Goal: Obtain resource: Download file/media

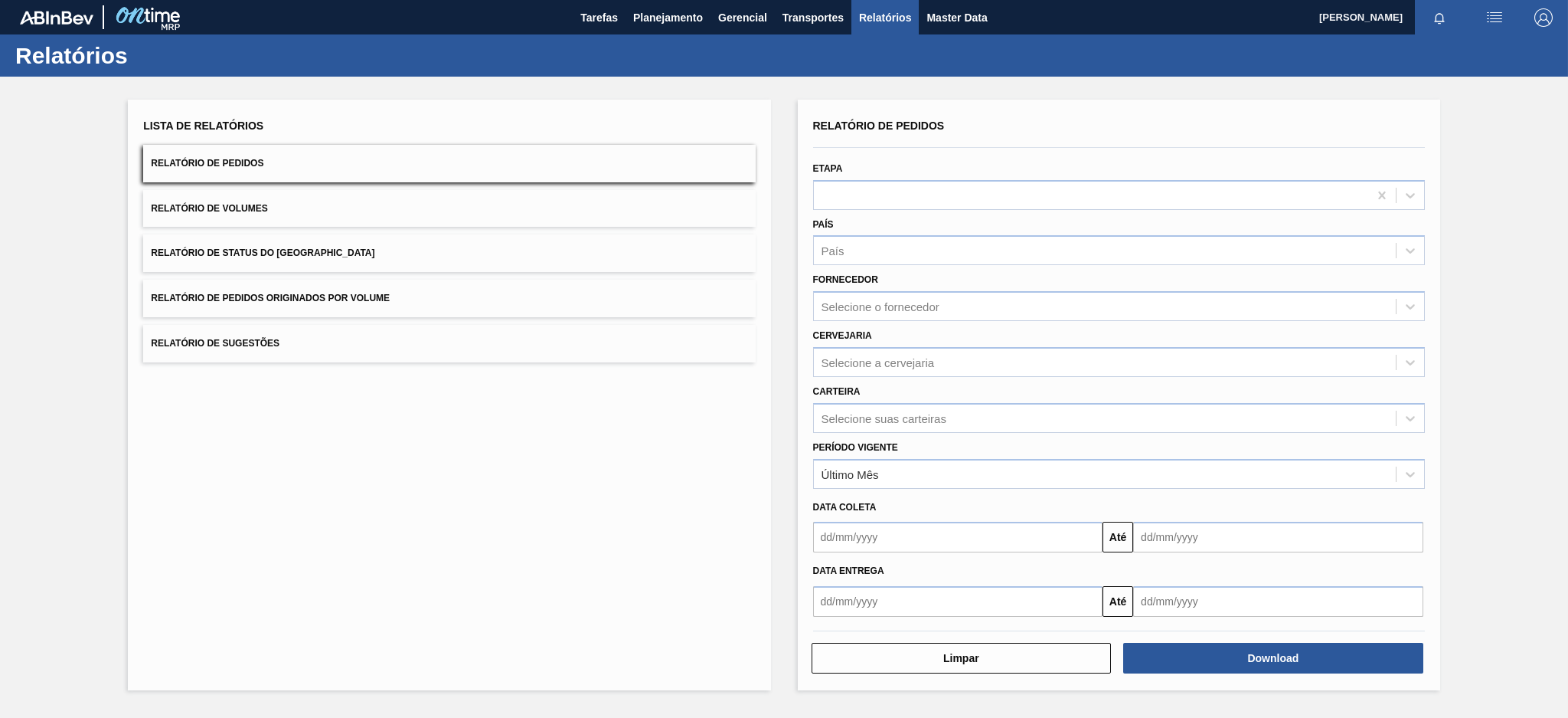
click at [359, 299] on span "Relatório de Pedidos Originados por Volume" at bounding box center [270, 298] width 239 height 11
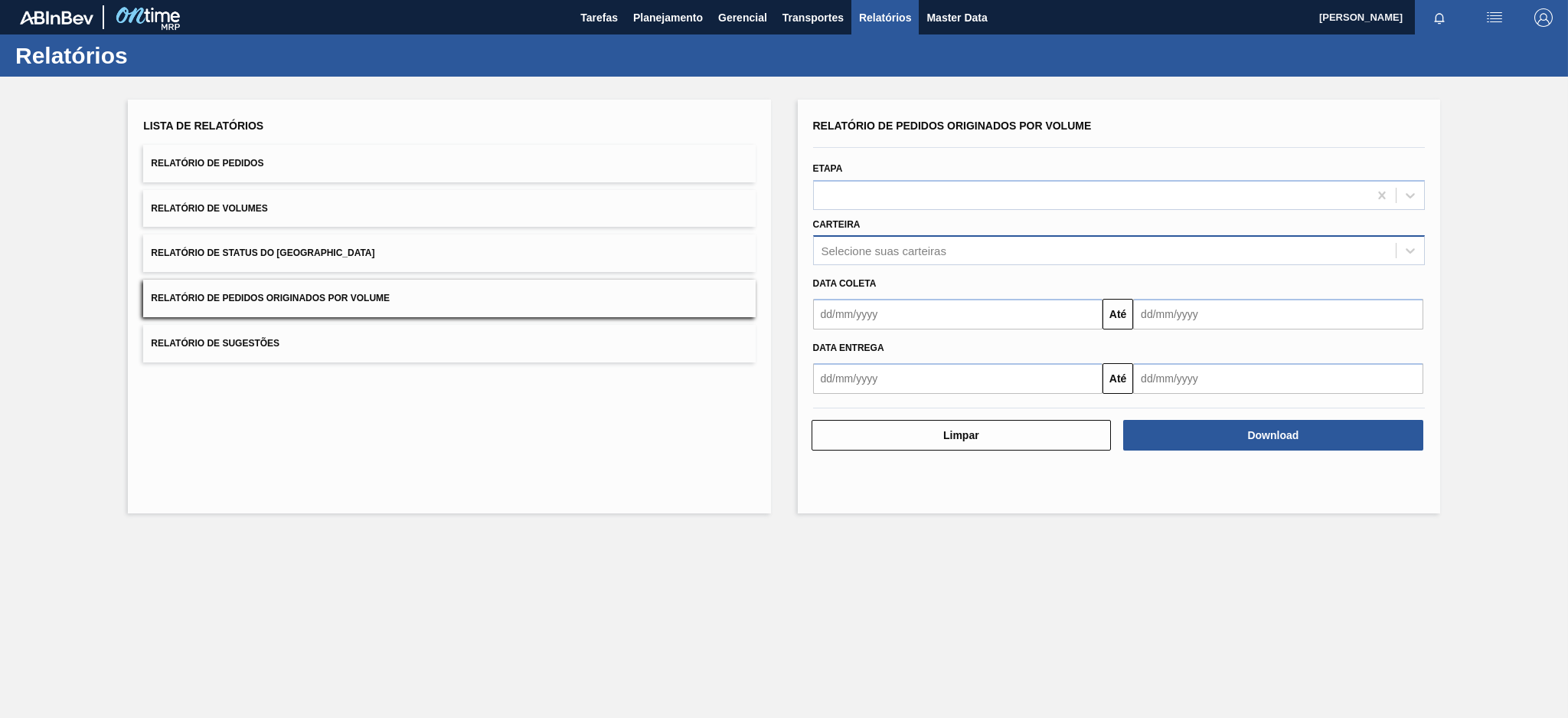
click at [946, 249] on div "Selecione suas carteiras" at bounding box center [884, 251] width 125 height 13
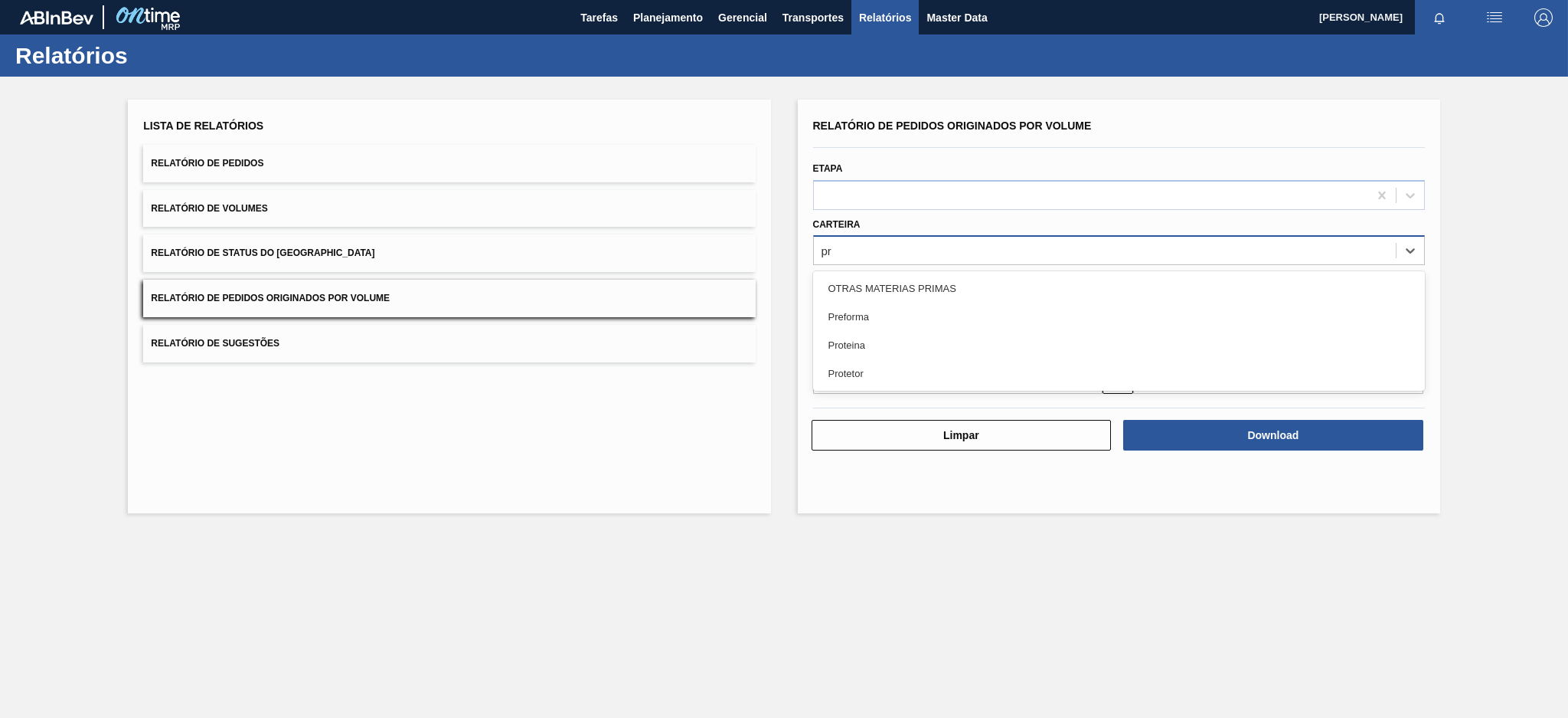
type input "pre"
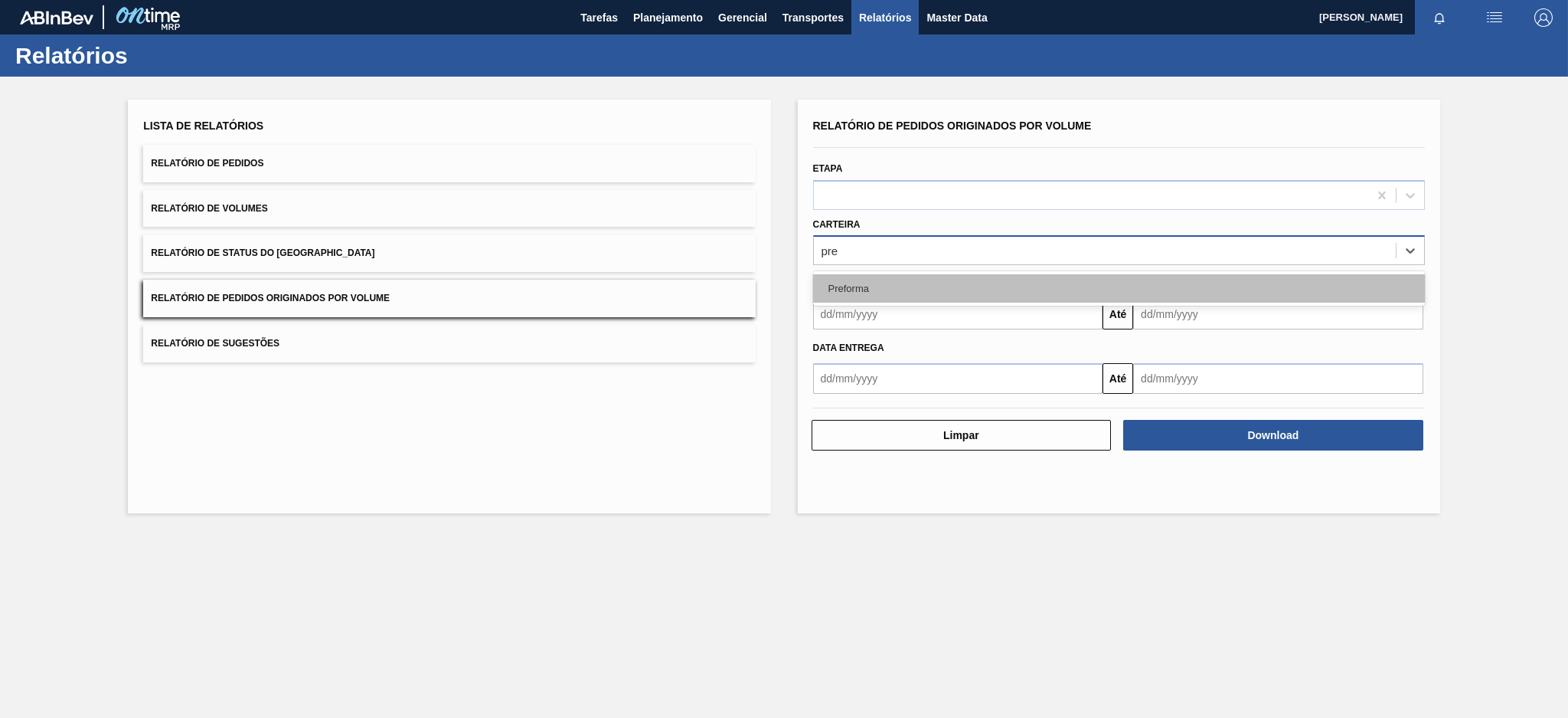
click at [911, 287] on div "Preforma" at bounding box center [1118, 289] width 612 height 29
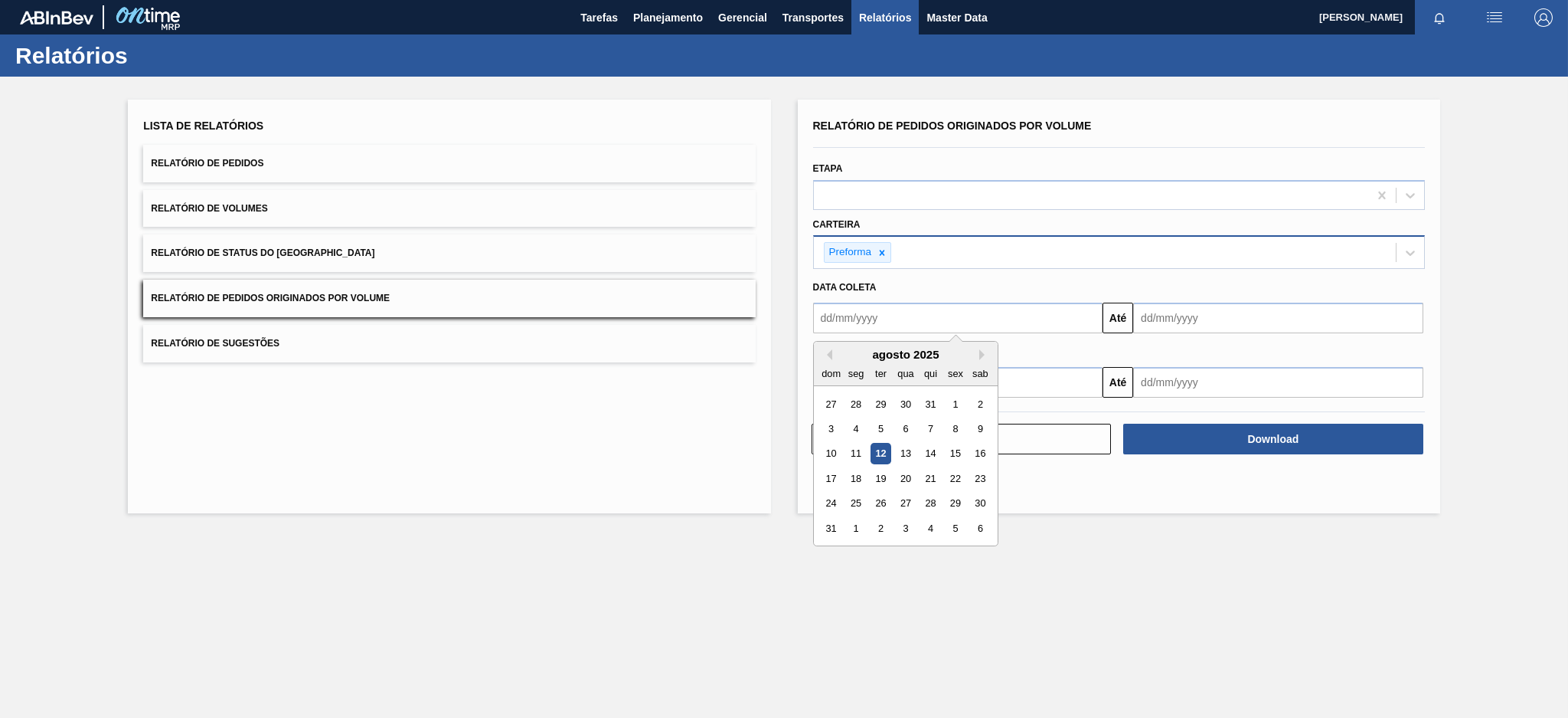
click at [903, 322] on input "text" at bounding box center [958, 318] width 290 height 30
click at [827, 349] on button "Previous Month" at bounding box center [827, 354] width 11 height 11
click at [835, 434] on div "6" at bounding box center [831, 429] width 21 height 21
type input "[DATE]"
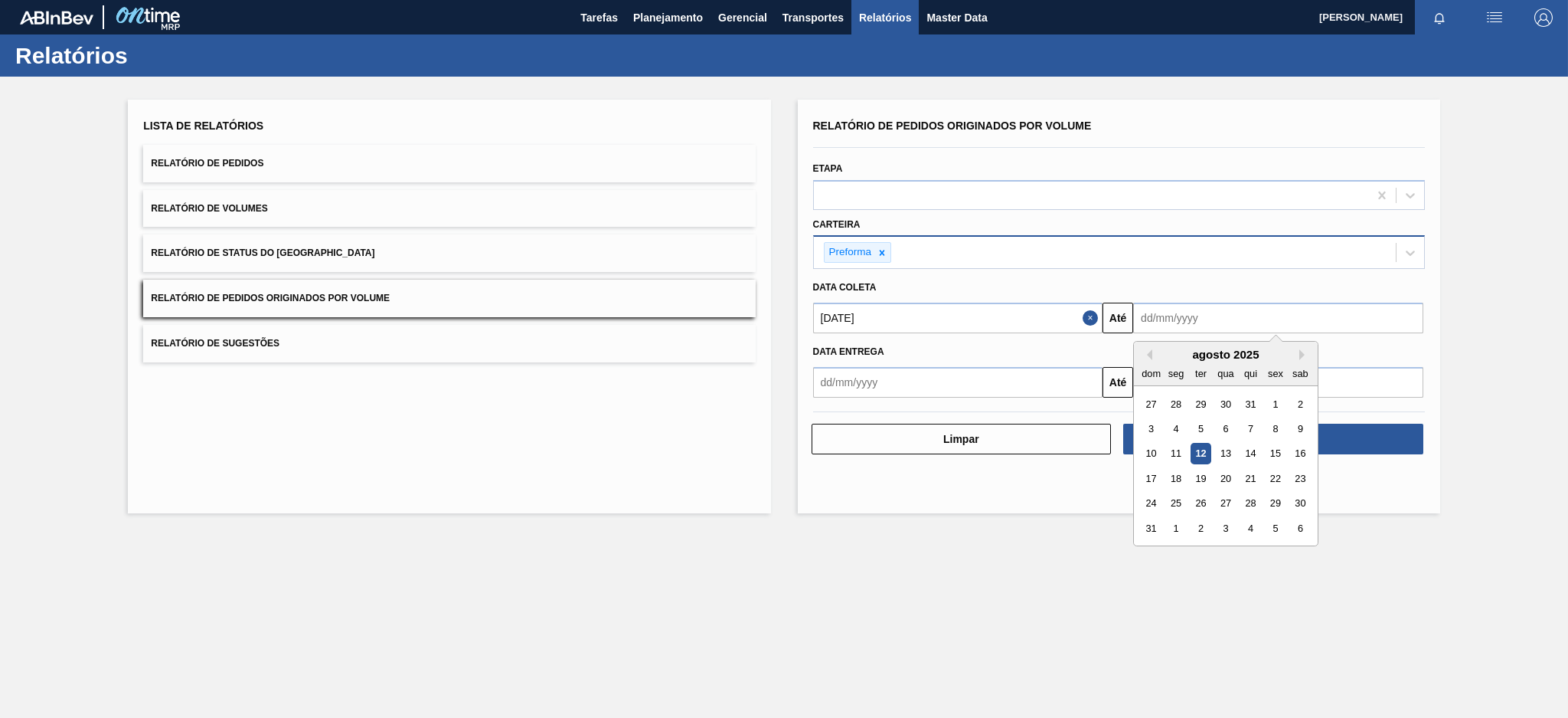
click at [1172, 312] on input "text" at bounding box center [1279, 318] width 290 height 30
click at [1198, 450] on div "12" at bounding box center [1201, 454] width 21 height 21
type input "[DATE]"
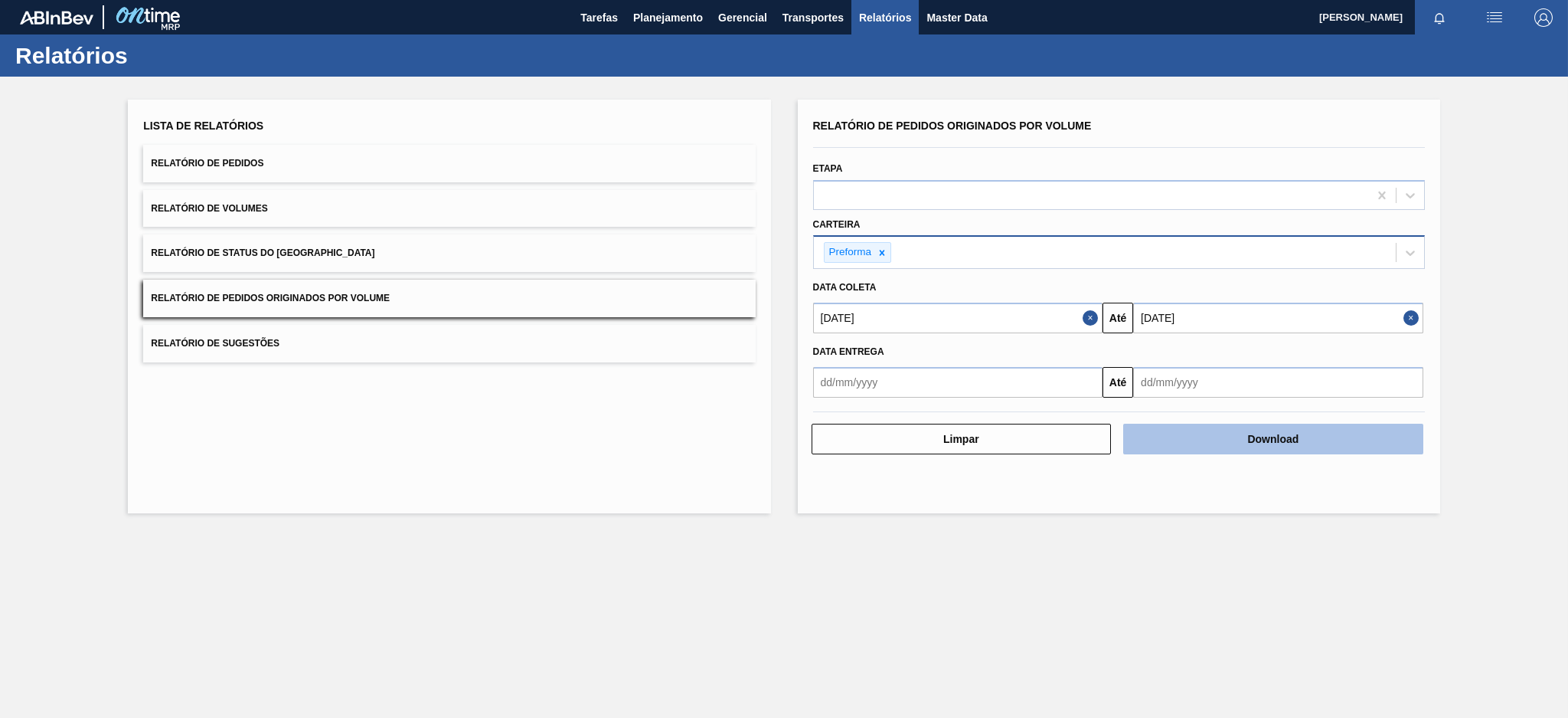
click at [1242, 447] on button "Download" at bounding box center [1274, 439] width 300 height 30
